Goal: Share content: Share content

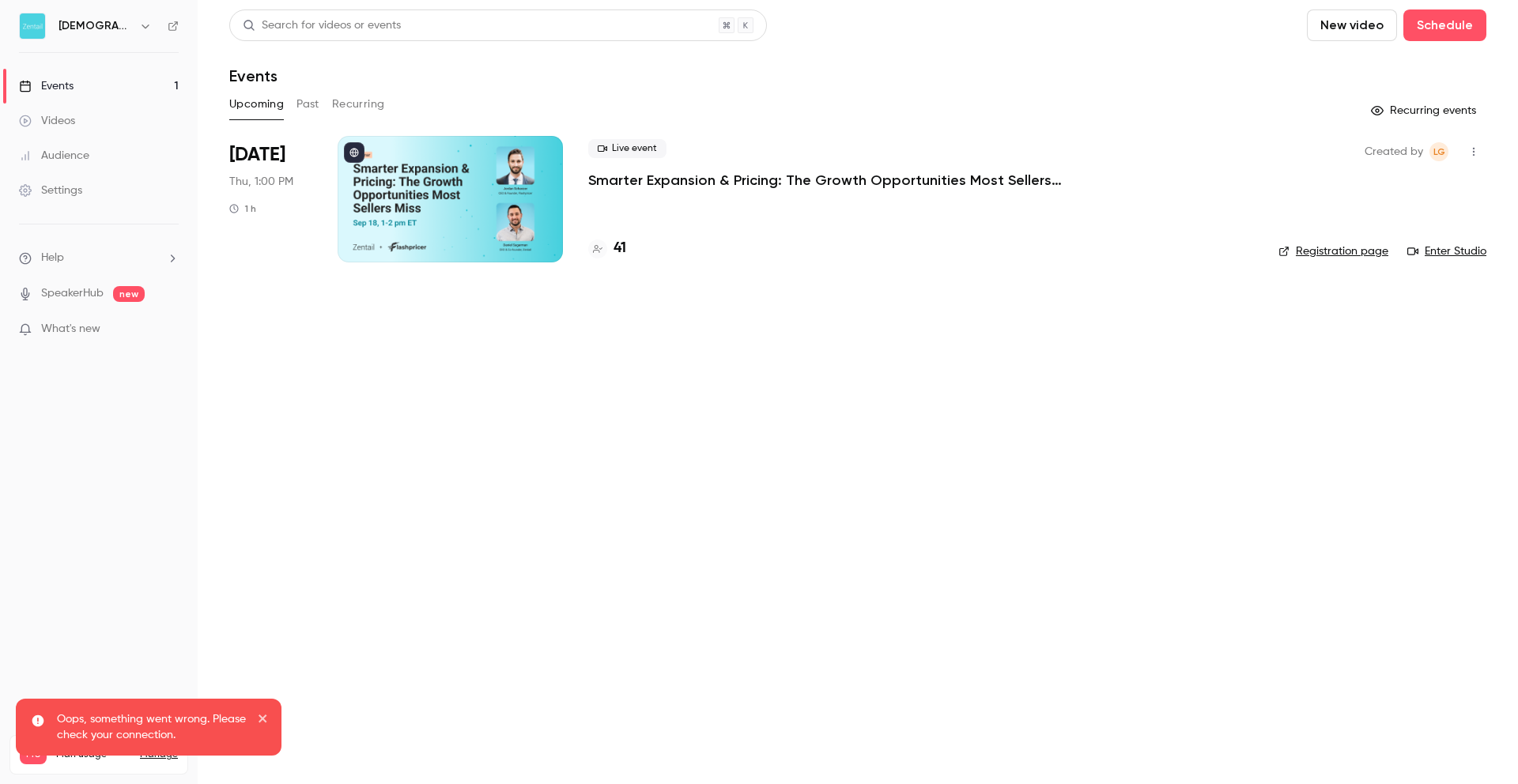
click at [460, 222] on div at bounding box center [450, 199] width 225 height 126
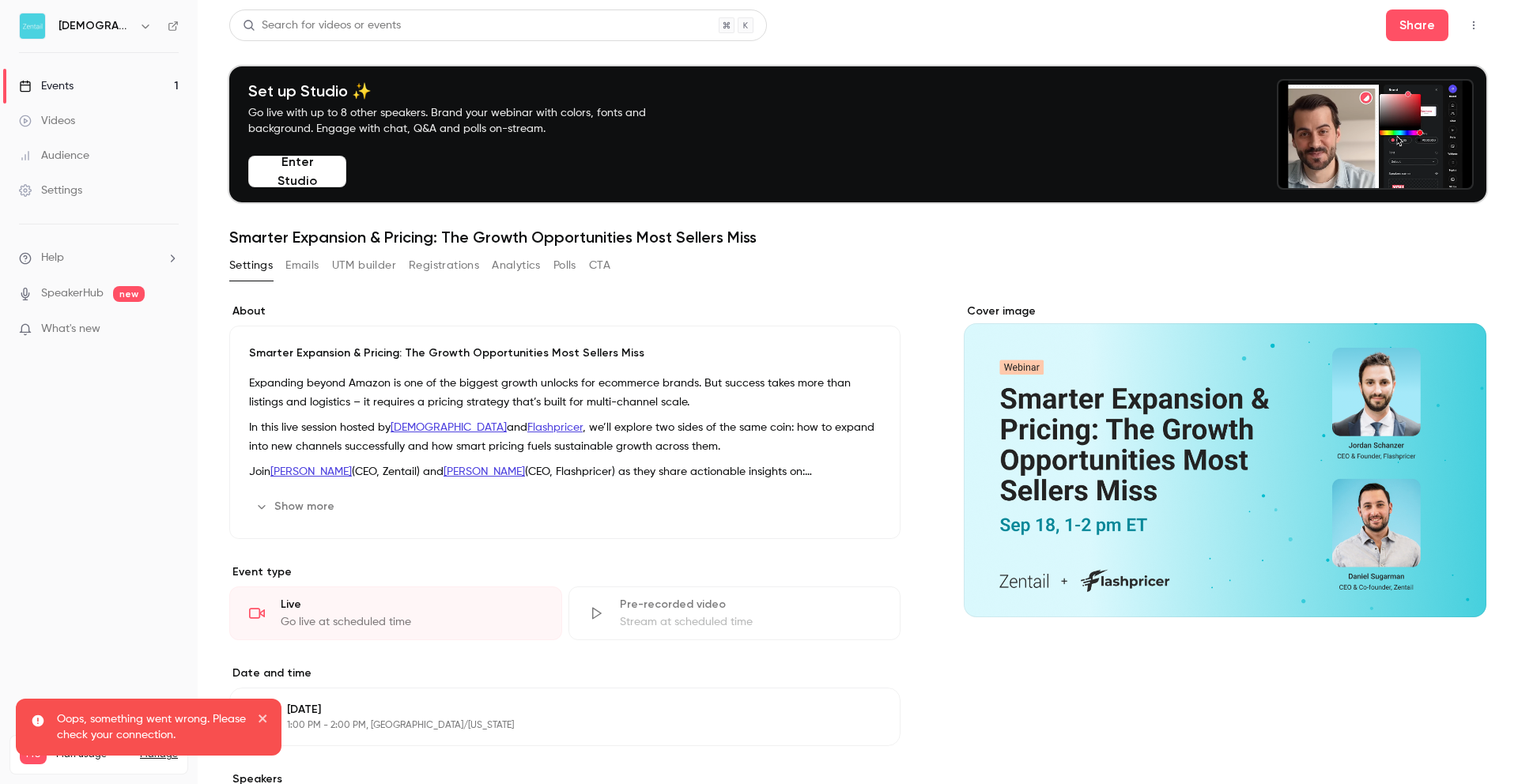
click at [453, 268] on button "Registrations" at bounding box center [444, 265] width 70 height 26
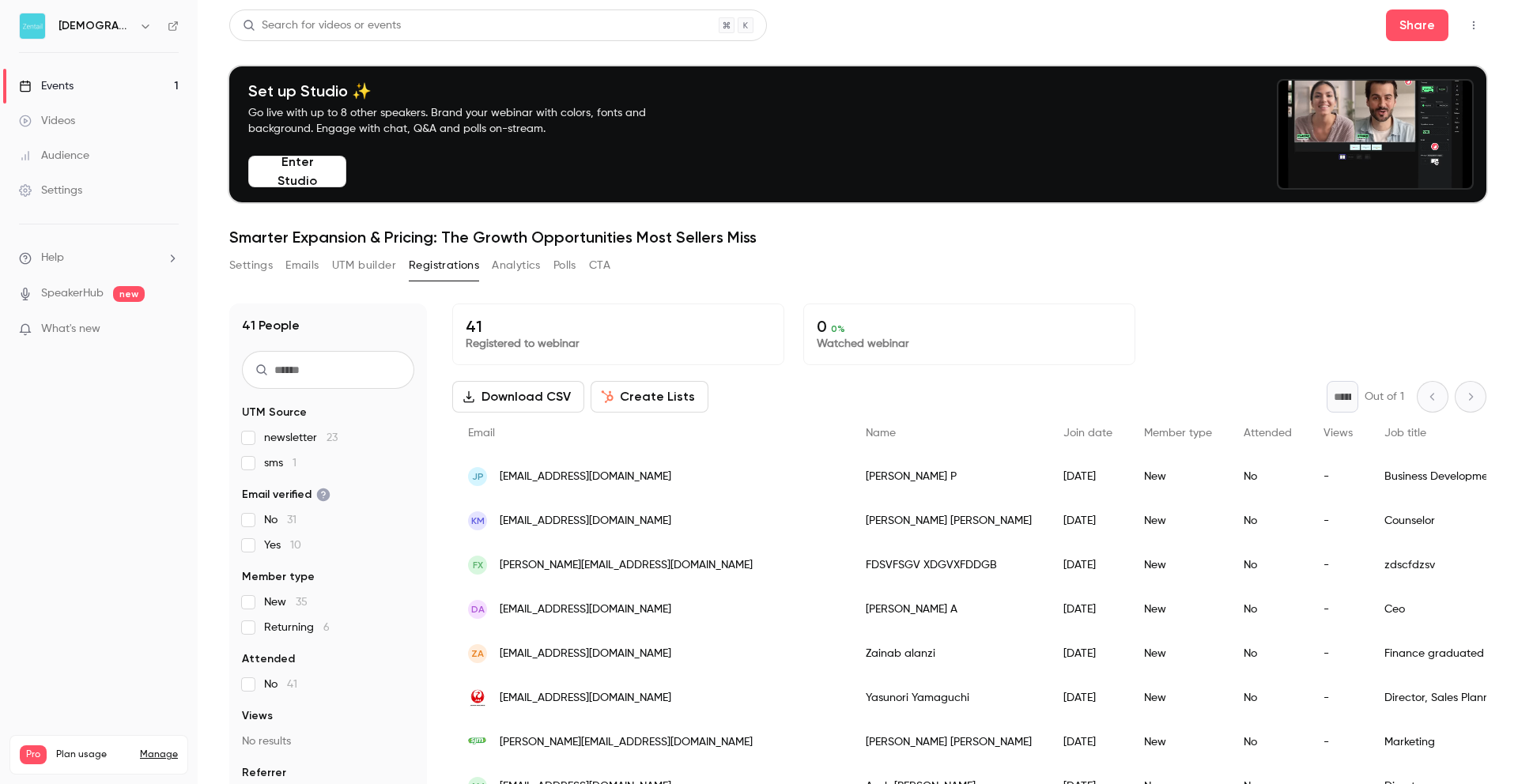
click at [257, 273] on button "Settings" at bounding box center [251, 265] width 43 height 26
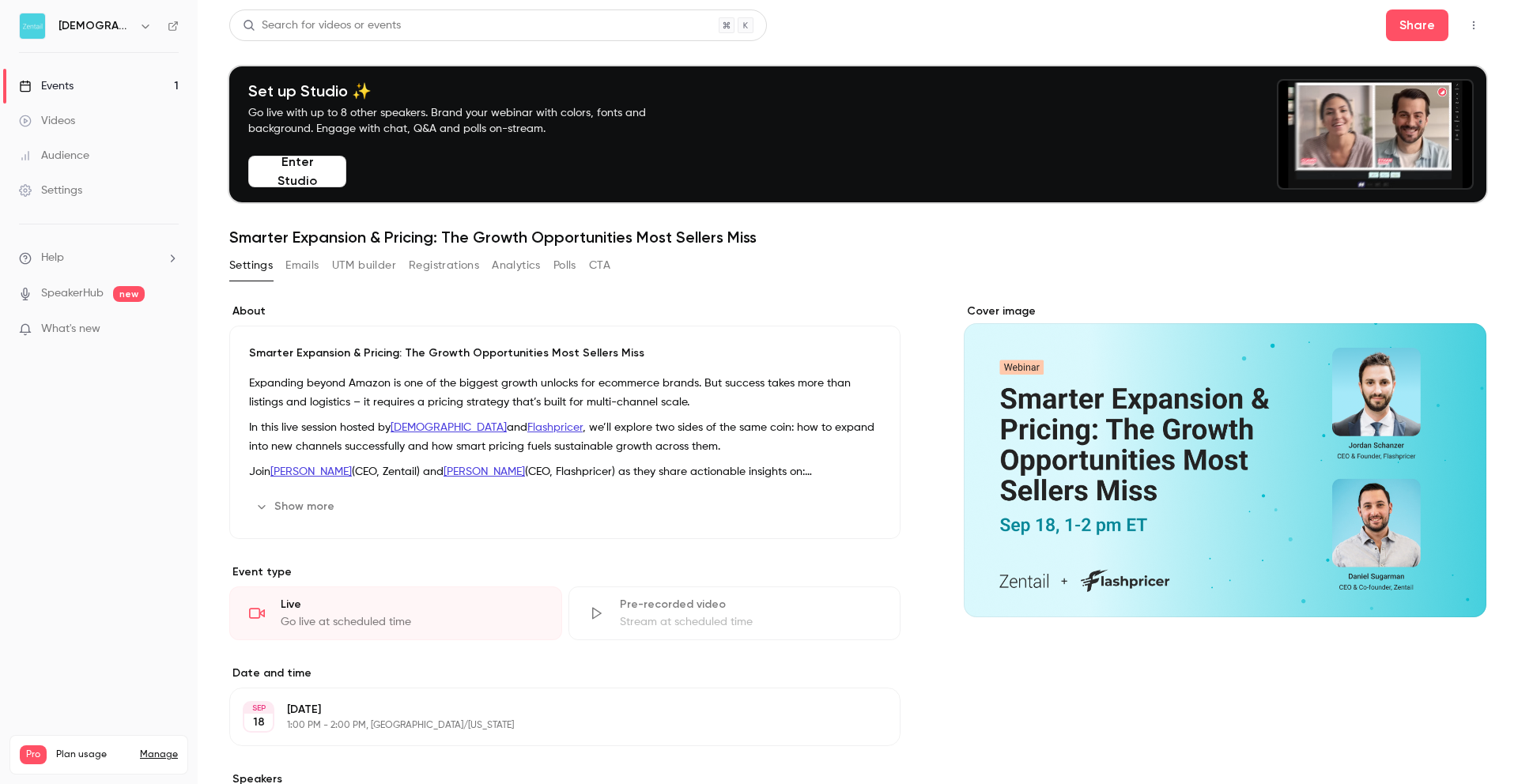
click at [1401, 42] on header "Search for videos or events Share Set up Studio ✨ Go live with up to 8 other sp…" at bounding box center [858, 128] width 1257 height 237
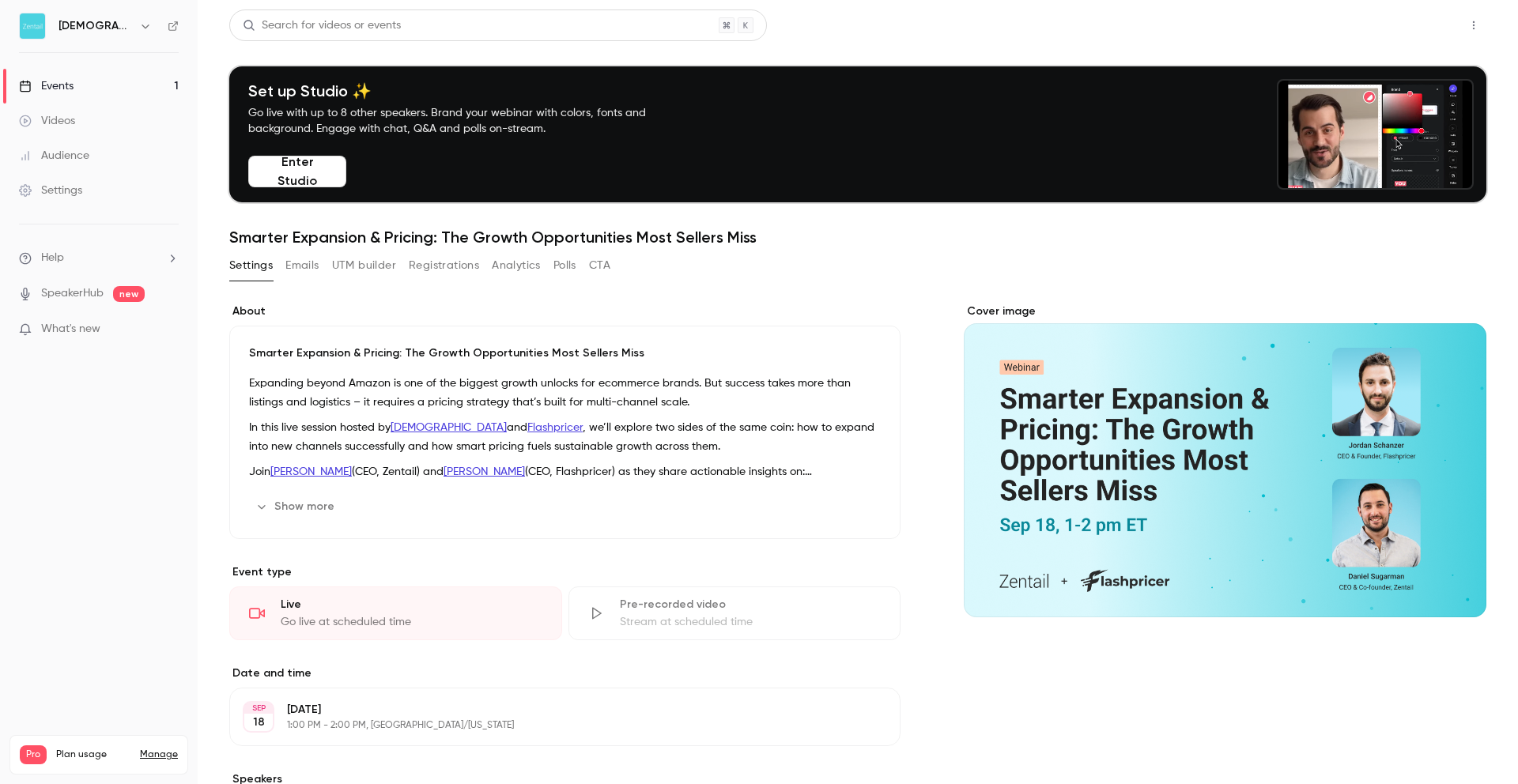
click at [1408, 25] on button "Share" at bounding box center [1417, 26] width 62 height 32
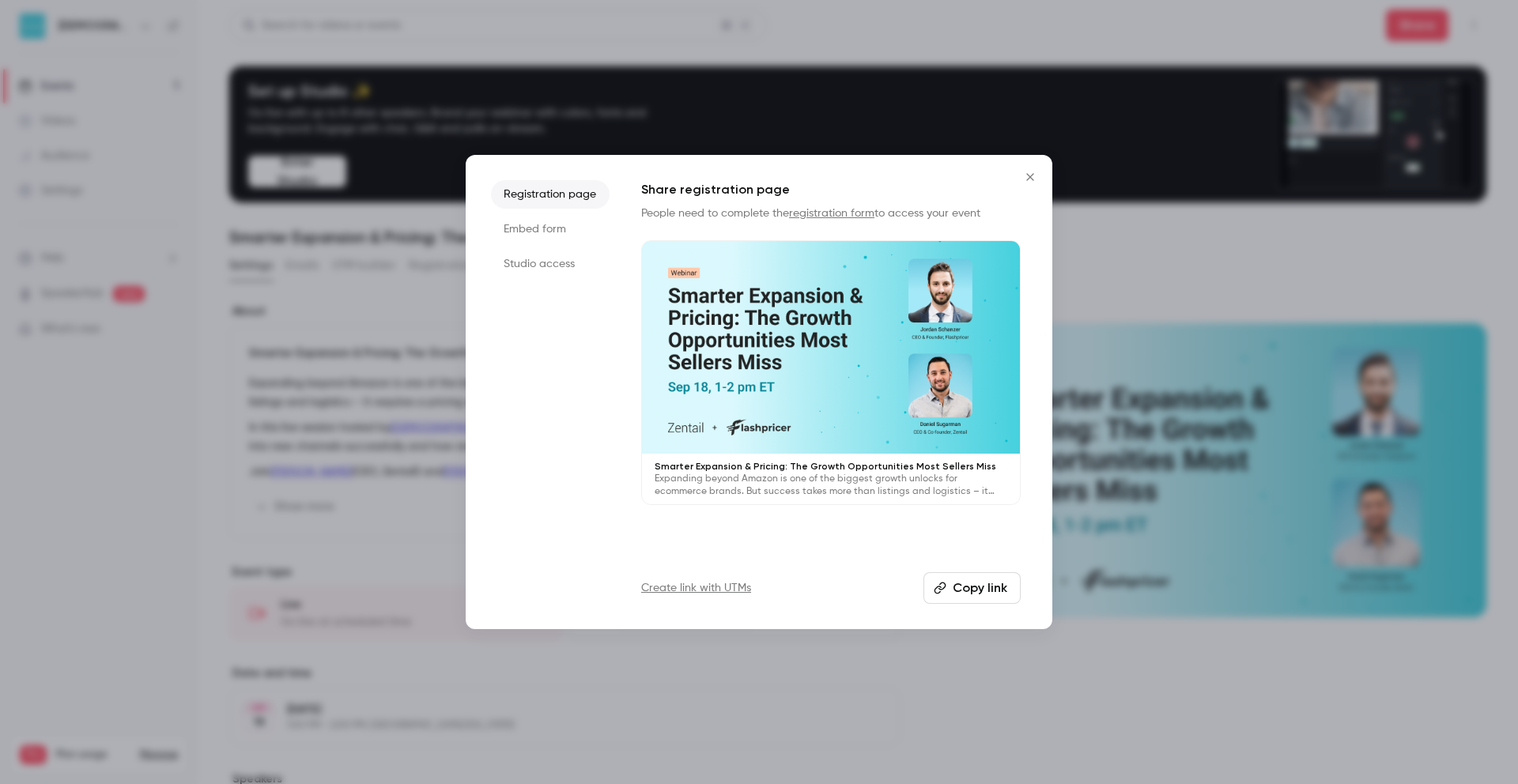
click at [979, 583] on button "Copy link" at bounding box center [972, 588] width 98 height 32
